Goal: Use online tool/utility: Use online tool/utility

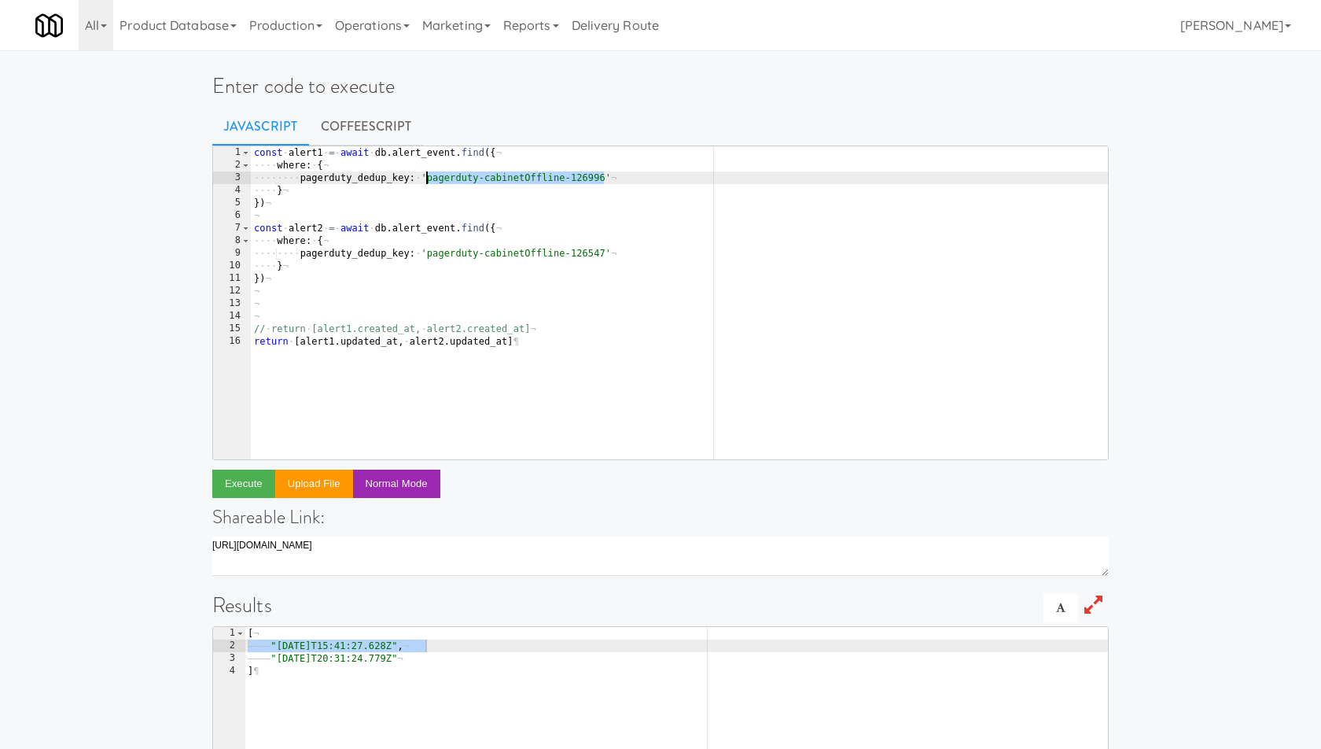
click at [488, 146] on div "const · alert1 · = · await · db . alert_event . find ({ ¬ ···· where : · { ¬ ··…" at bounding box center [680, 315] width 858 height 339
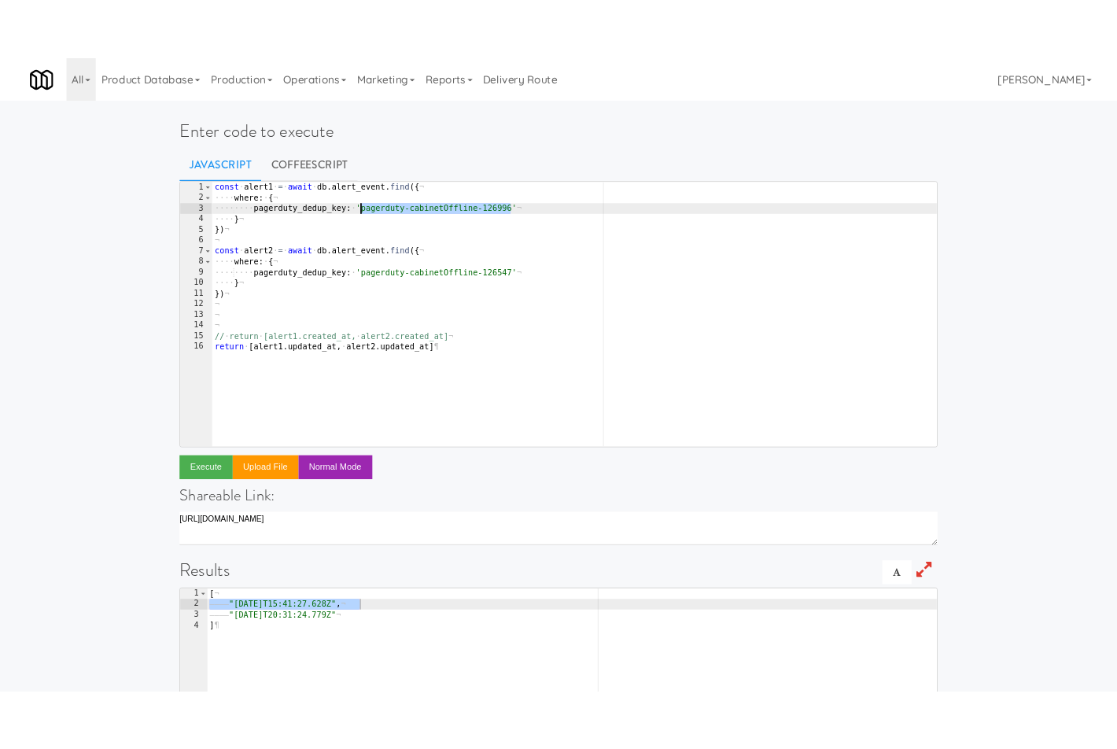
scroll to position [42, 0]
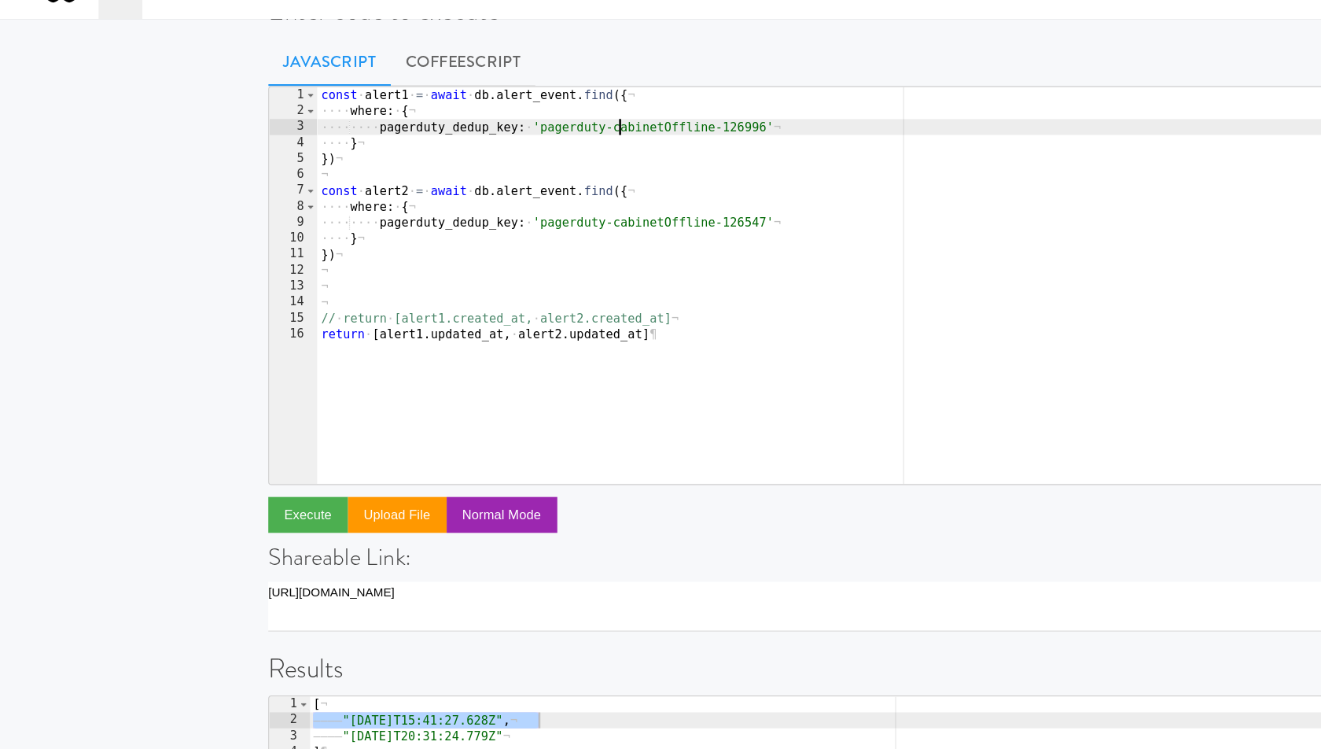
type textarea "// return [alert1.created_at, alert2.created_at] return [alert1.updated_at, ale…"
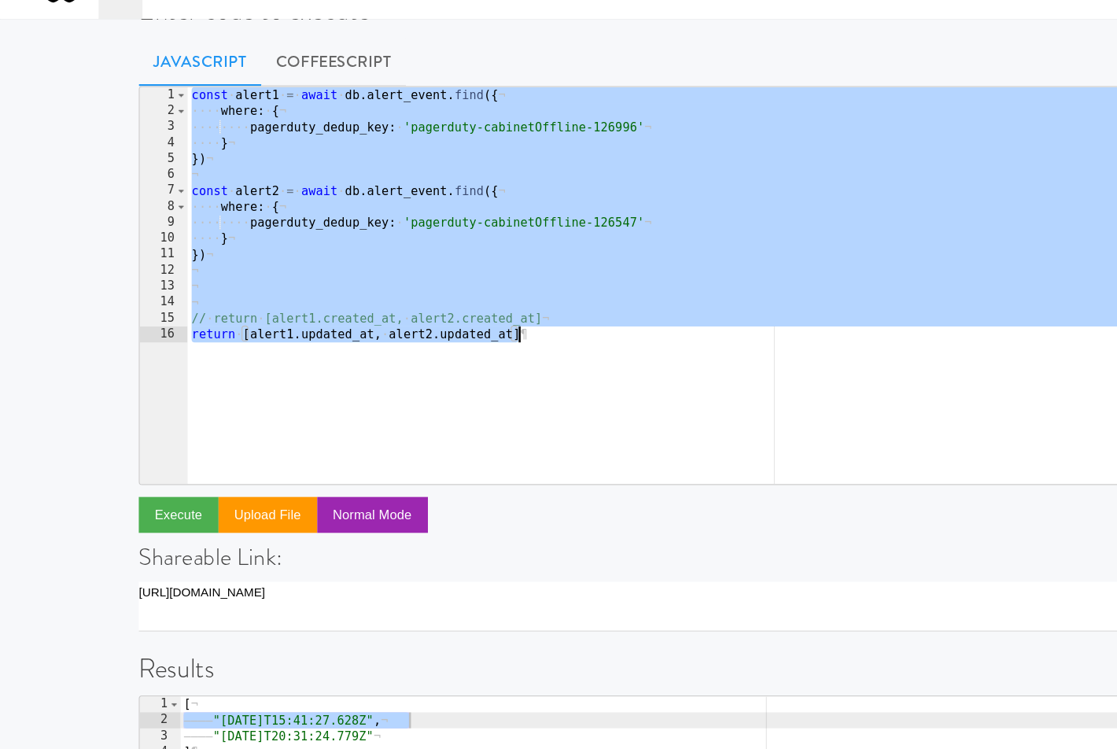
click at [411, 278] on div "const · alert1 · = · await · db . alert_event . find ({ ¬ ···· where : · { ¬ ··…" at bounding box center [578, 273] width 858 height 339
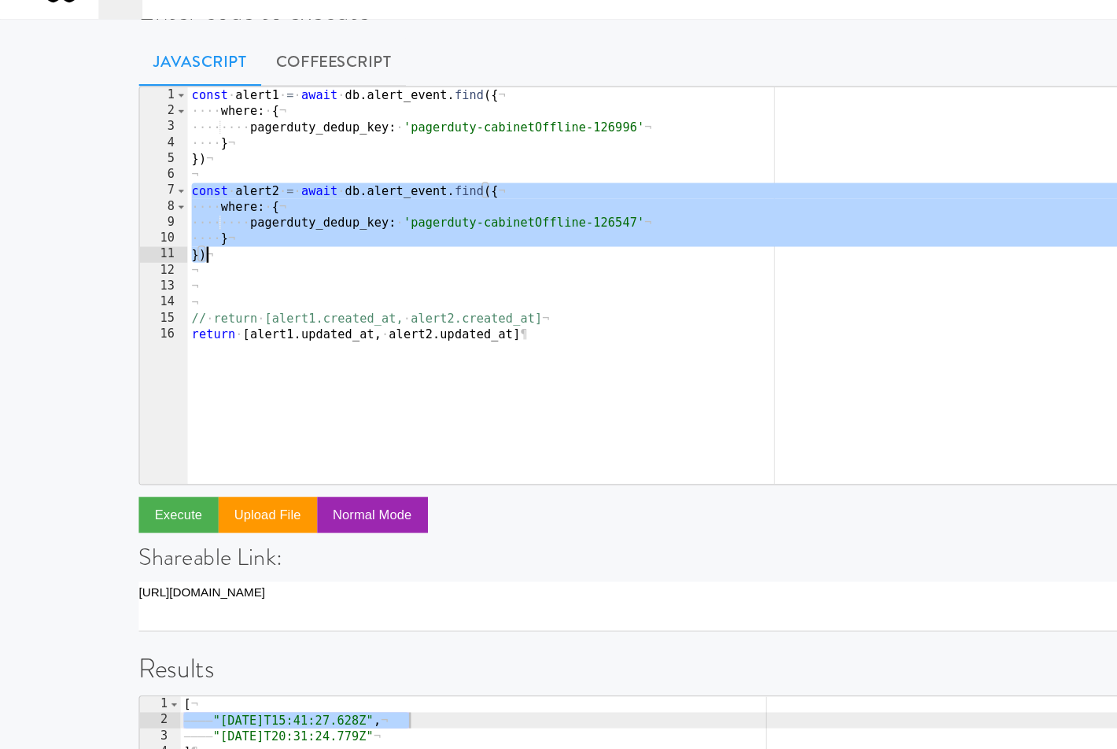
drag, startPoint x: 151, startPoint y: 184, endPoint x: 176, endPoint y: 238, distance: 59.1
click at [176, 238] on div "const · alert1 · = · await · db . alert_event . find ({ ¬ ···· where : · { ¬ ··…" at bounding box center [578, 273] width 858 height 339
type textarea "})"
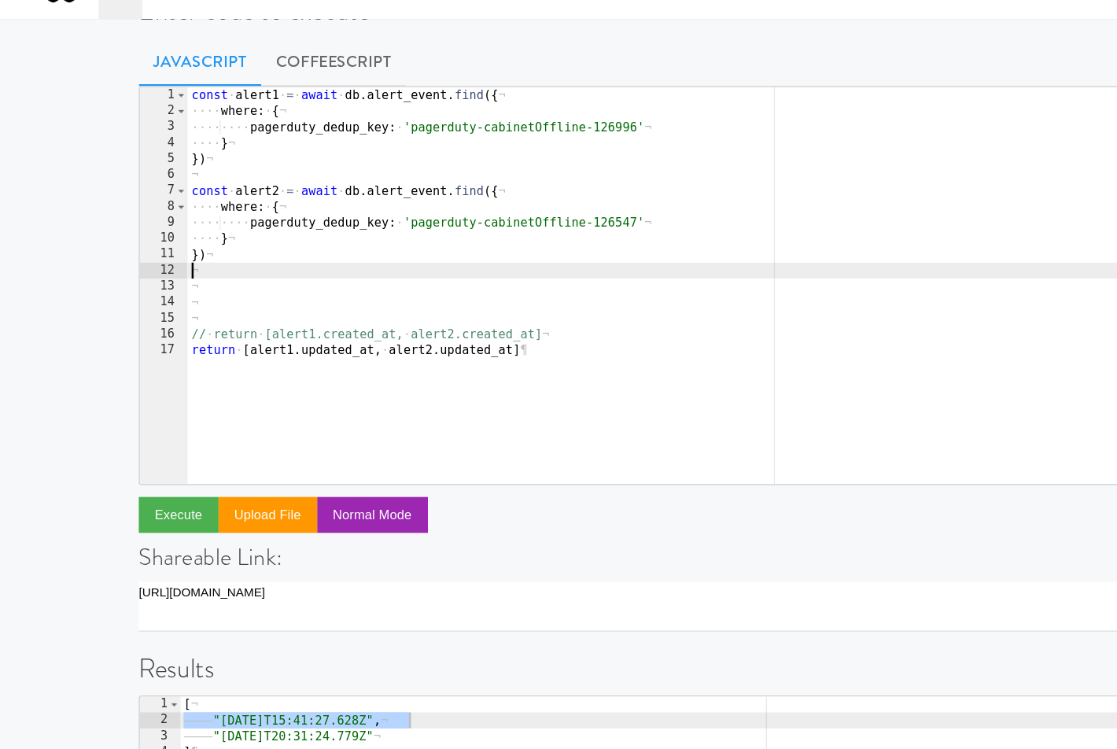
paste textarea "})"
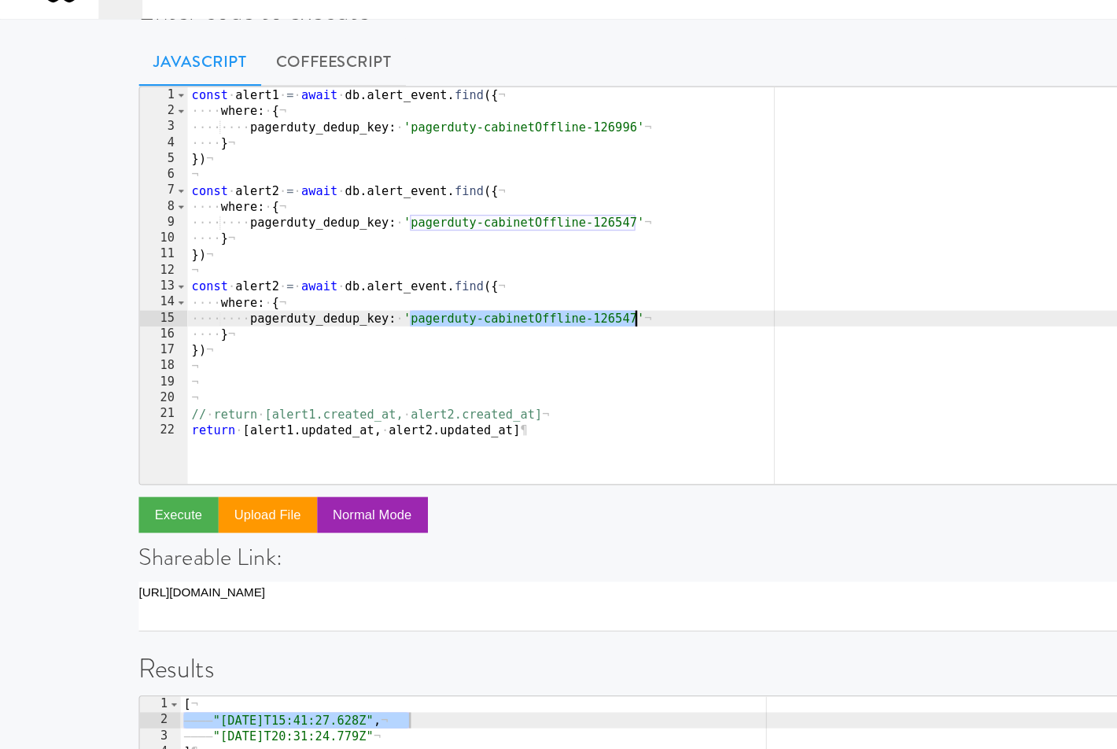
drag, startPoint x: 322, startPoint y: 285, endPoint x: 500, endPoint y: 284, distance: 177.8
click at [500, 284] on div "const · alert1 · = · await · db . alert_event . find ({ ¬ ···· where : · { ¬ ··…" at bounding box center [578, 273] width 858 height 339
paste textarea "6"
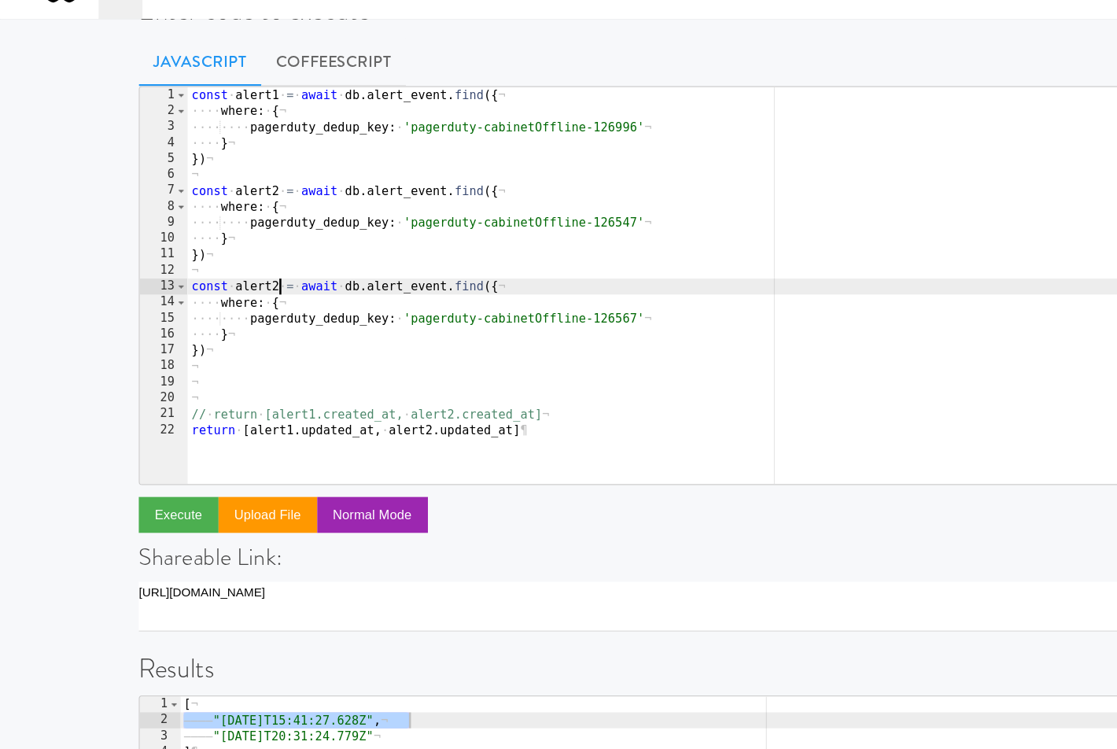
click at [220, 264] on div "const · alert1 · = · await · db . alert_event . find ({ ¬ ···· where : · { ¬ ··…" at bounding box center [578, 273] width 858 height 339
click at [193, 263] on div "const · alert1 · = · await · db . alert_event . find ({ ¬ ···· where : · { ¬ ··…" at bounding box center [578, 273] width 858 height 339
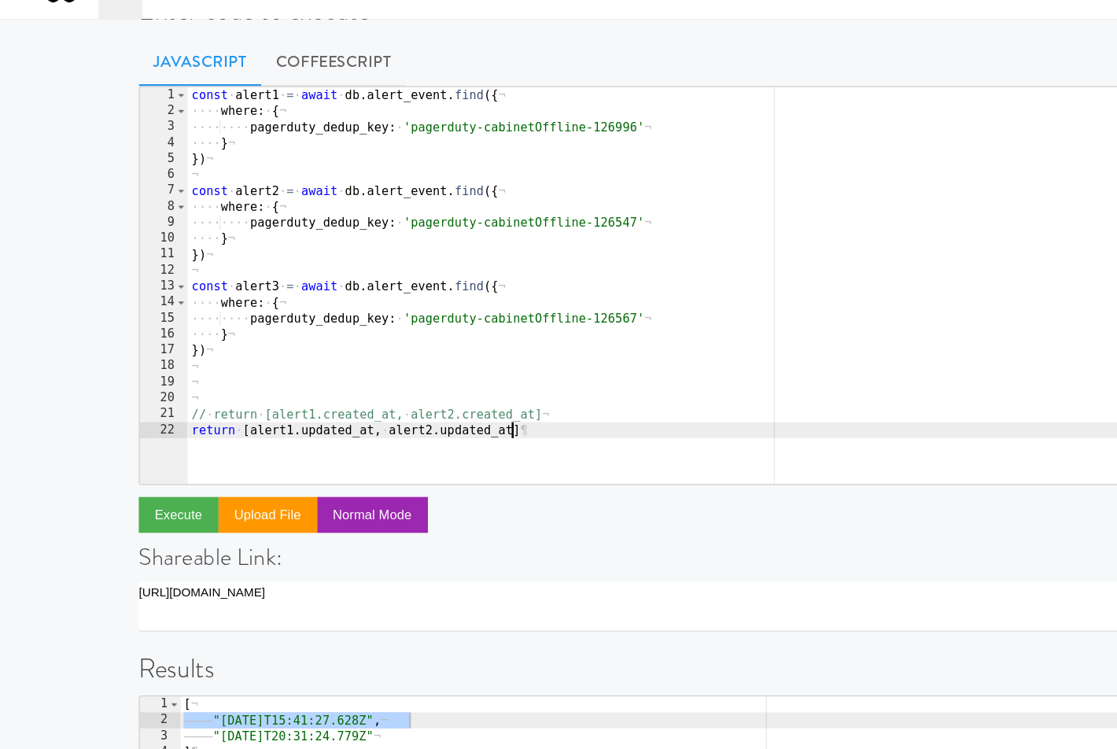
click at [405, 374] on div "const · alert1 · = · await · db . alert_event . find ({ ¬ ···· where : · { ¬ ··…" at bounding box center [578, 273] width 858 height 339
paste textarea "alert3"
click at [447, 357] on div "const · alert1 · = · await · db . alert_event . find ({ ¬ ···· where : · { ¬ ··…" at bounding box center [578, 273] width 858 height 339
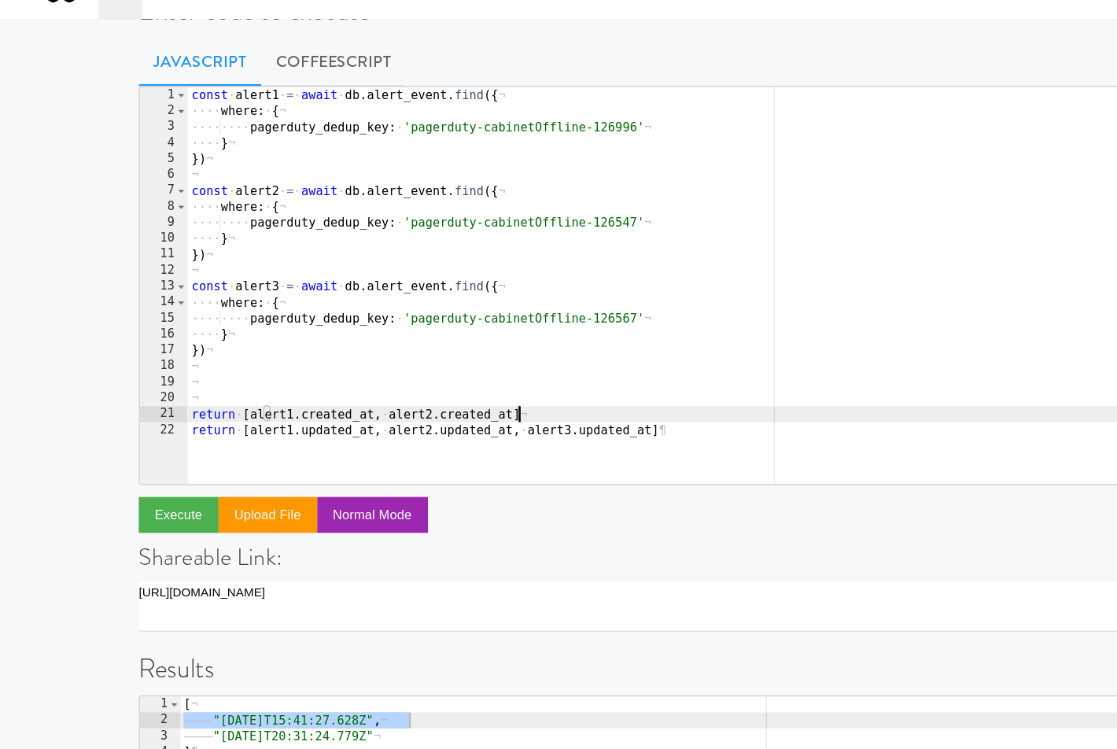
scroll to position [0, 20]
click at [403, 363] on div "const · alert1 · = · await · db . alert_event . find ({ ¬ ···· where : · { ¬ ··…" at bounding box center [578, 273] width 858 height 339
paste textarea "alert3"
click at [134, 440] on button "Execute" at bounding box center [141, 441] width 63 height 28
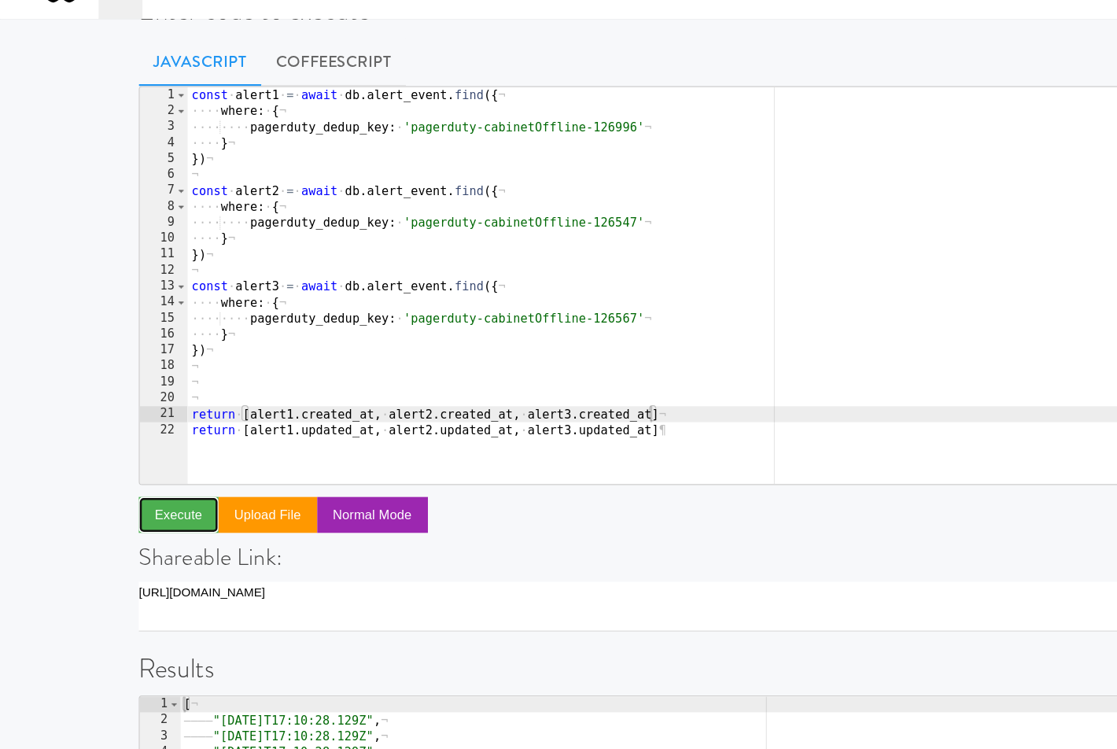
scroll to position [42, 0]
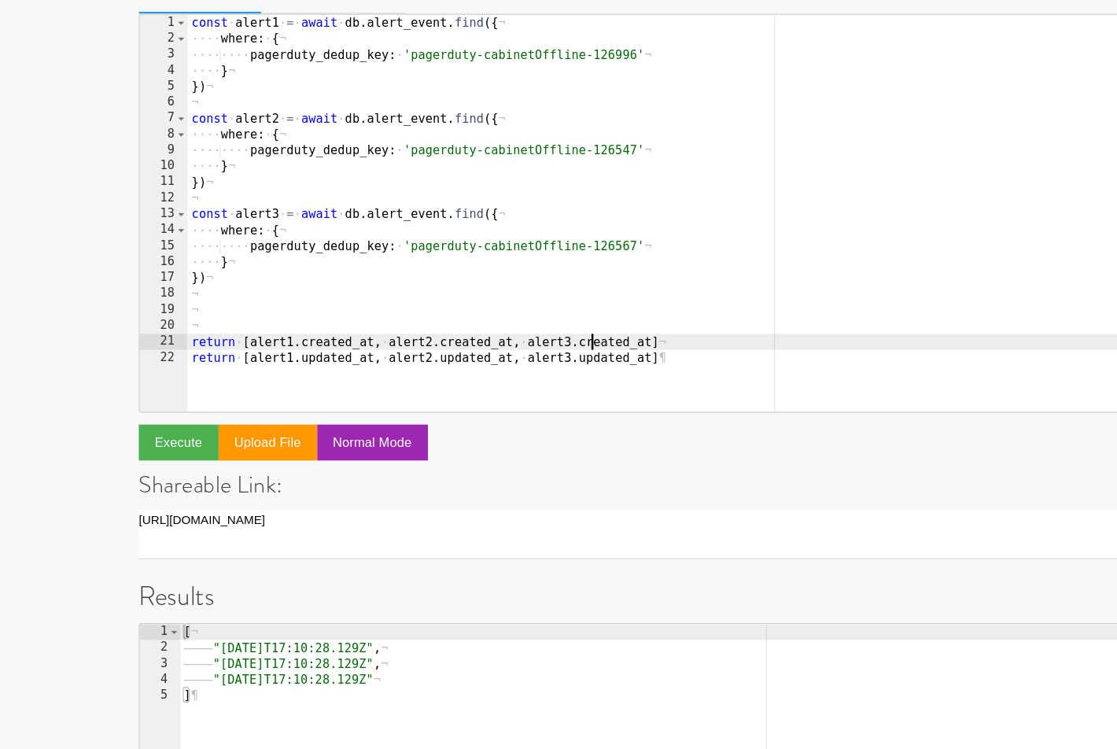
click at [466, 359] on div "const · alert1 · = · await · db . alert_event . find ({ ¬ ···· where : · { ¬ ··…" at bounding box center [578, 273] width 858 height 339
click at [153, 435] on button "Execute" at bounding box center [141, 441] width 63 height 28
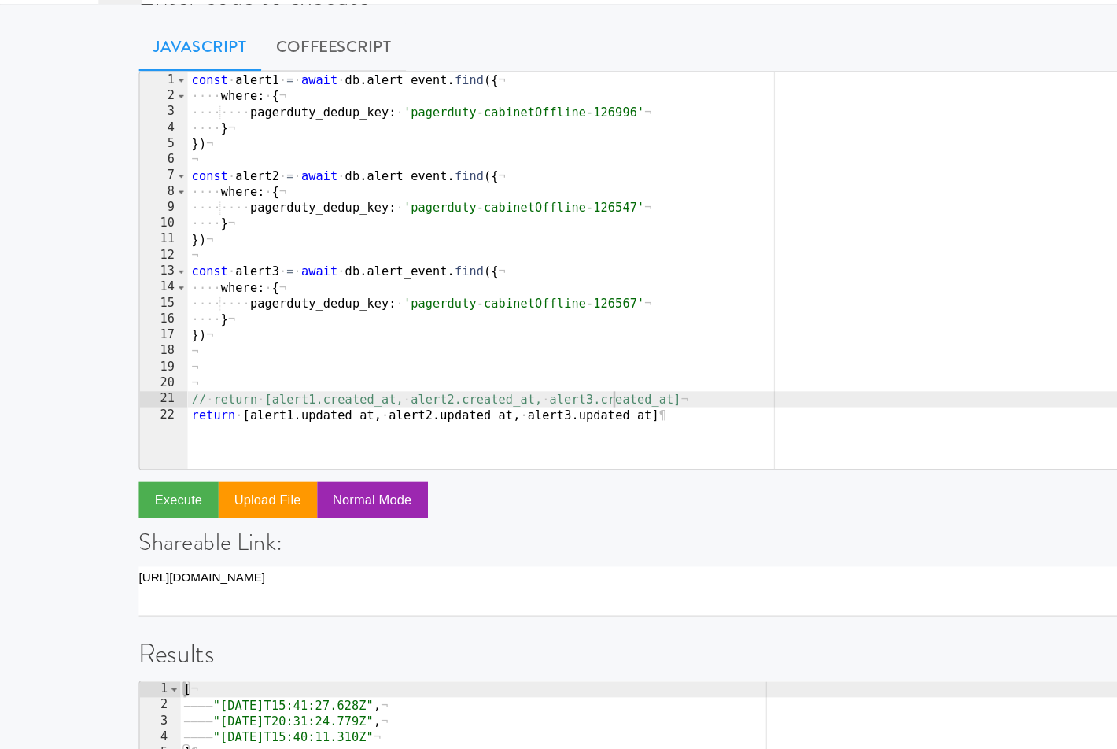
click at [73, 212] on div "Enter code to execute Javascript CoffeeScript // return [alert1.created_at, ale…" at bounding box center [558, 468] width 1117 height 908
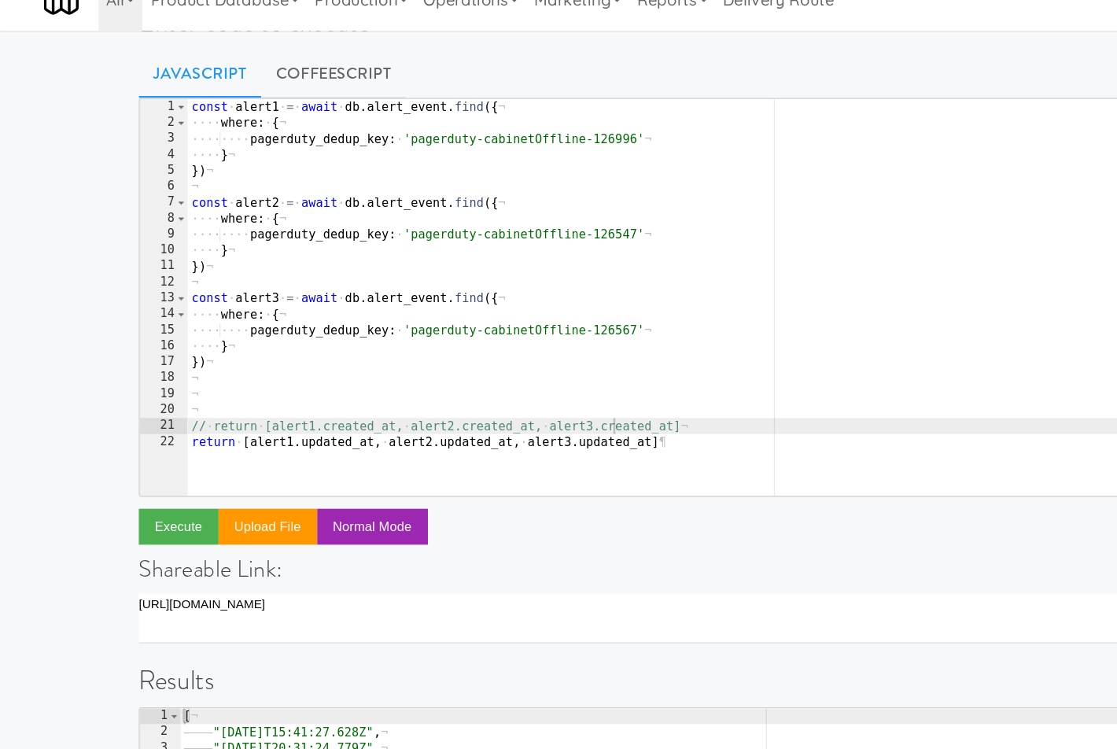
type textarea "const alert1 = await db.alert_event.find({"
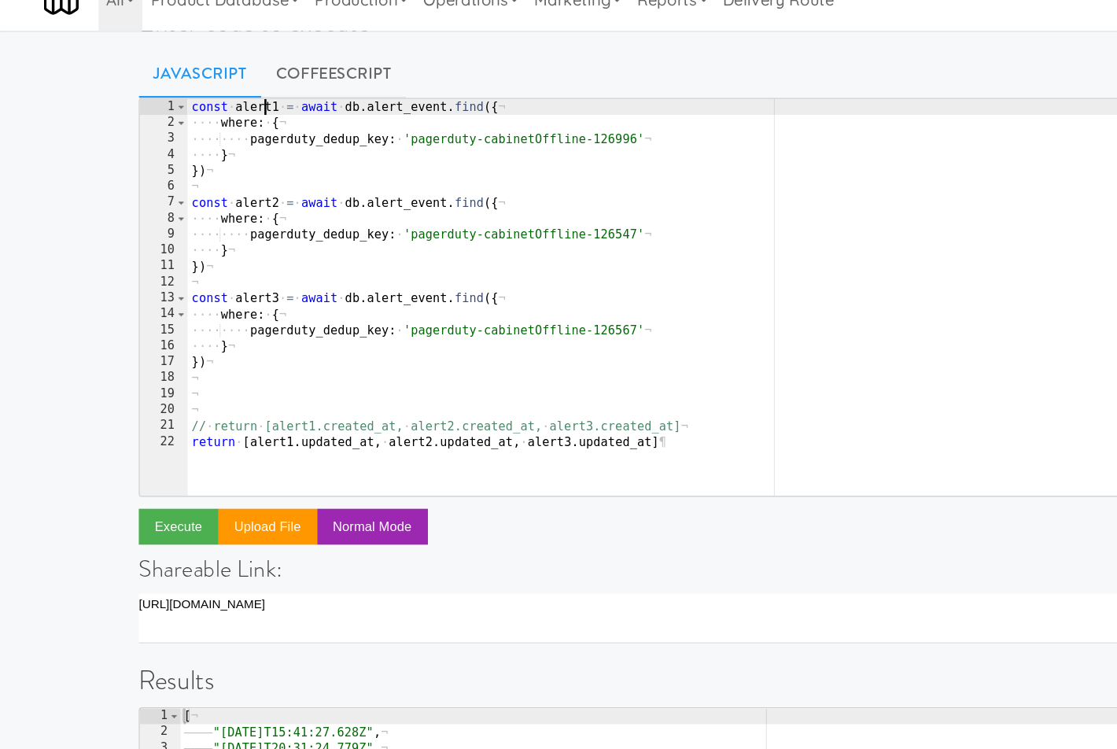
scroll to position [0, 18]
click at [207, 108] on div "const · alert1 · = · await · db . alert_event . find ({ ¬ ···· where : · { ¬ ··…" at bounding box center [578, 273] width 858 height 339
click at [173, 320] on div "const · alert1 · = · await · db . alert_event . find ({ ¬ ···· where : · { ¬ ··…" at bounding box center [578, 273] width 858 height 339
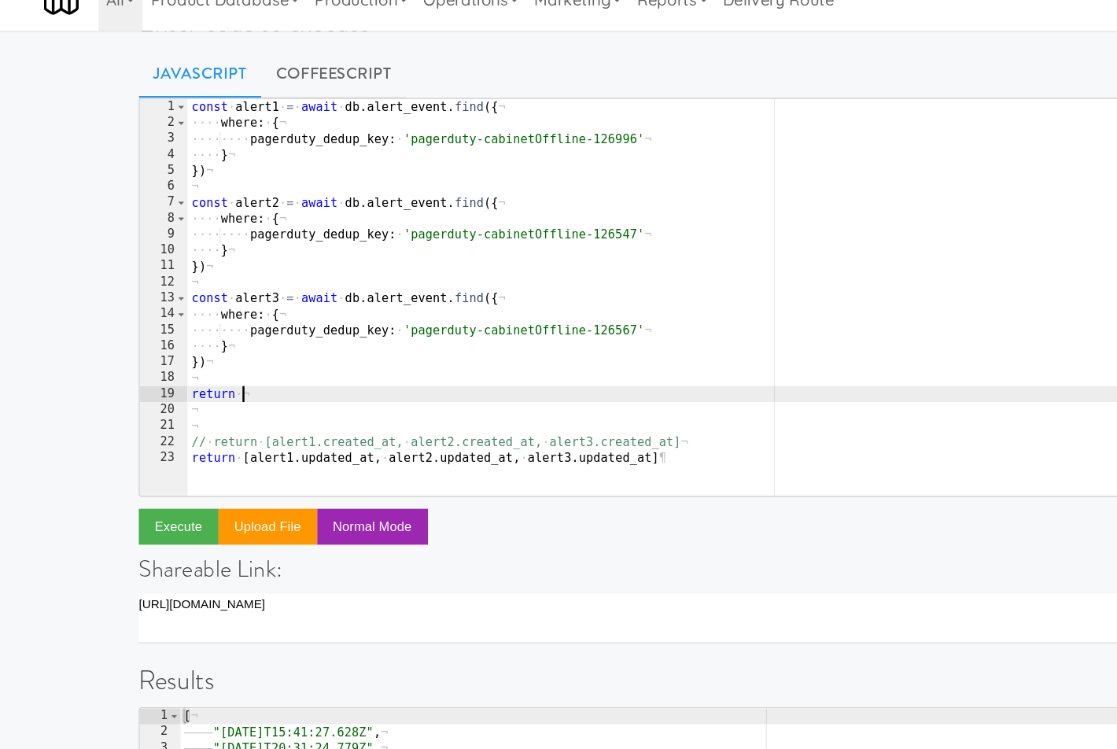
paste textarea "alert1"
click at [130, 444] on button "Execute" at bounding box center [141, 441] width 63 height 28
type textarea "pagerduty_dedup_key: 'pagerduty-cabinetOffline-126996'"
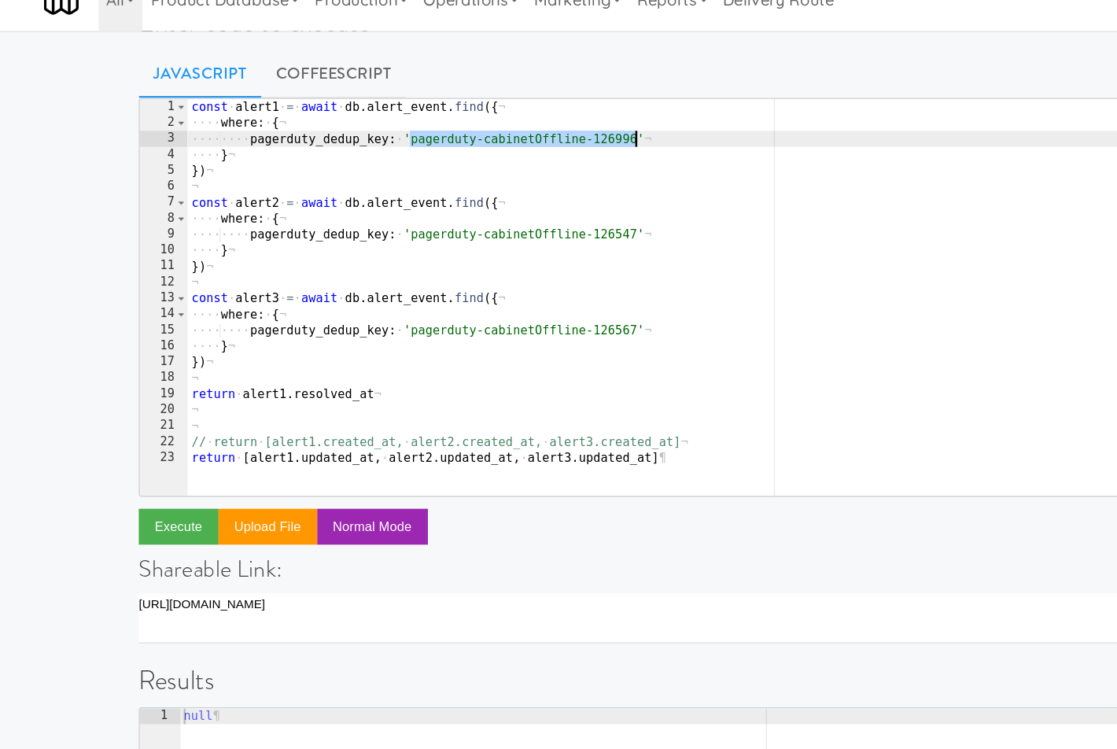
drag, startPoint x: 322, startPoint y: 137, endPoint x: 501, endPoint y: 138, distance: 178.5
click at [501, 138] on div "const · alert1 · = · await · db . alert_event . find ({ ¬ ···· where : · { ¬ ··…" at bounding box center [578, 273] width 858 height 339
